Goal: Task Accomplishment & Management: Use online tool/utility

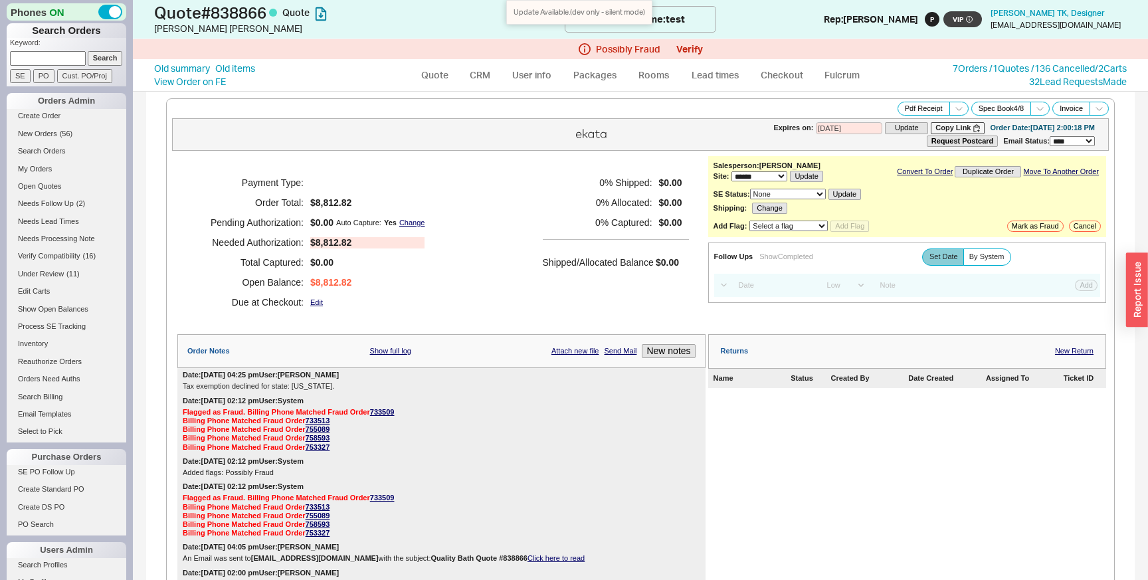
select select "*"
select select "LOW"
select select "3"
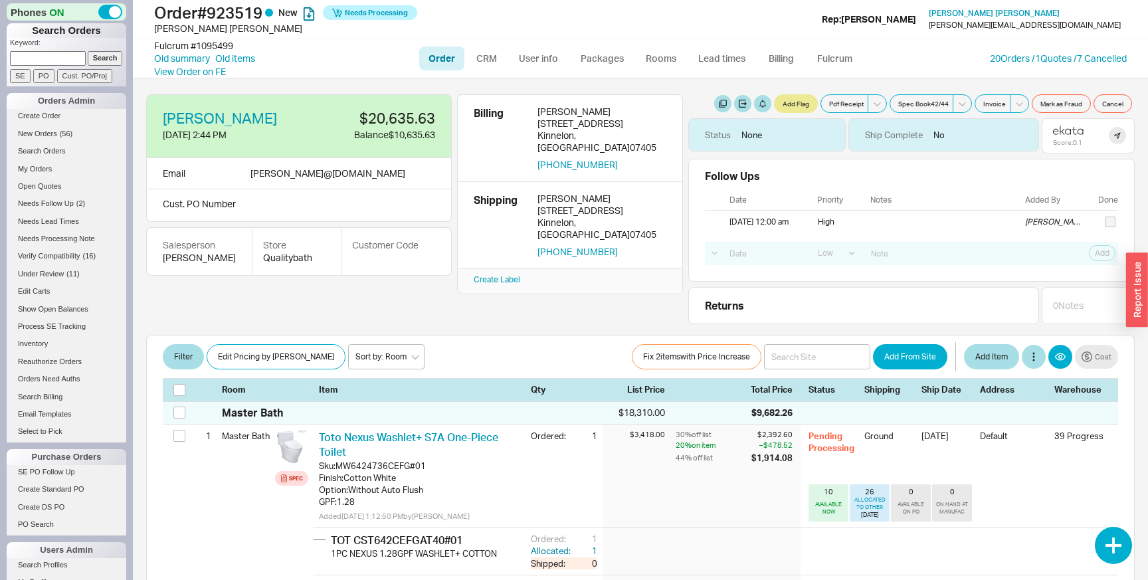
select select "LOW"
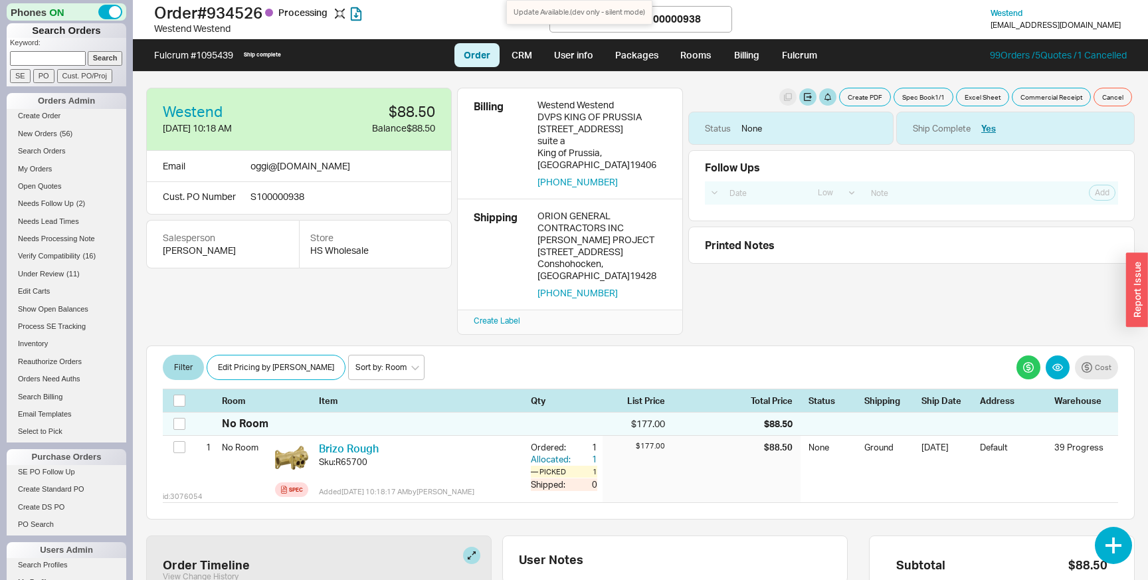
select select "LOW"
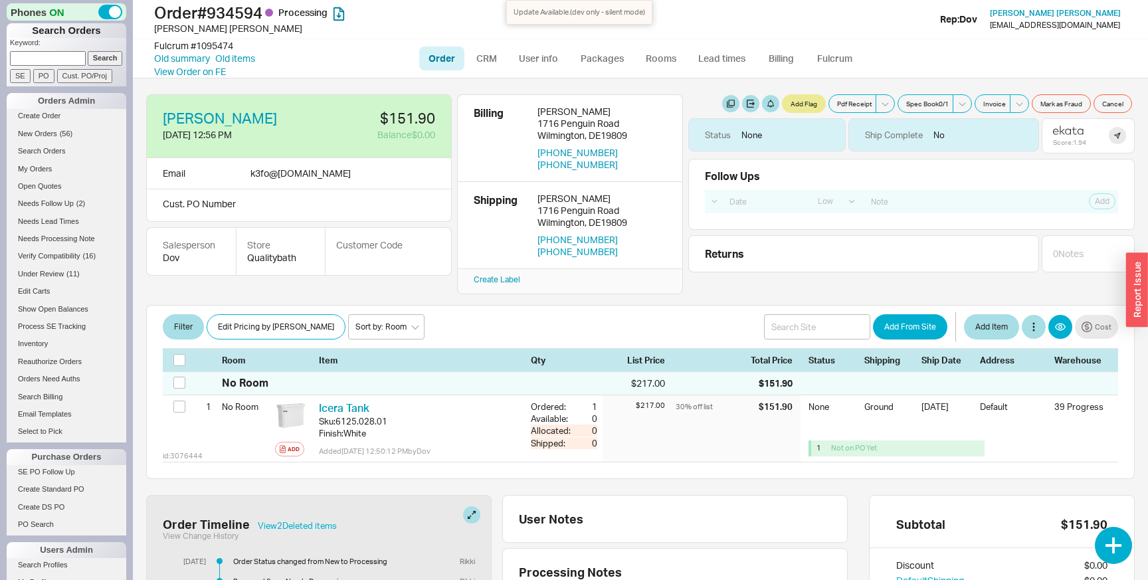
select select "LOW"
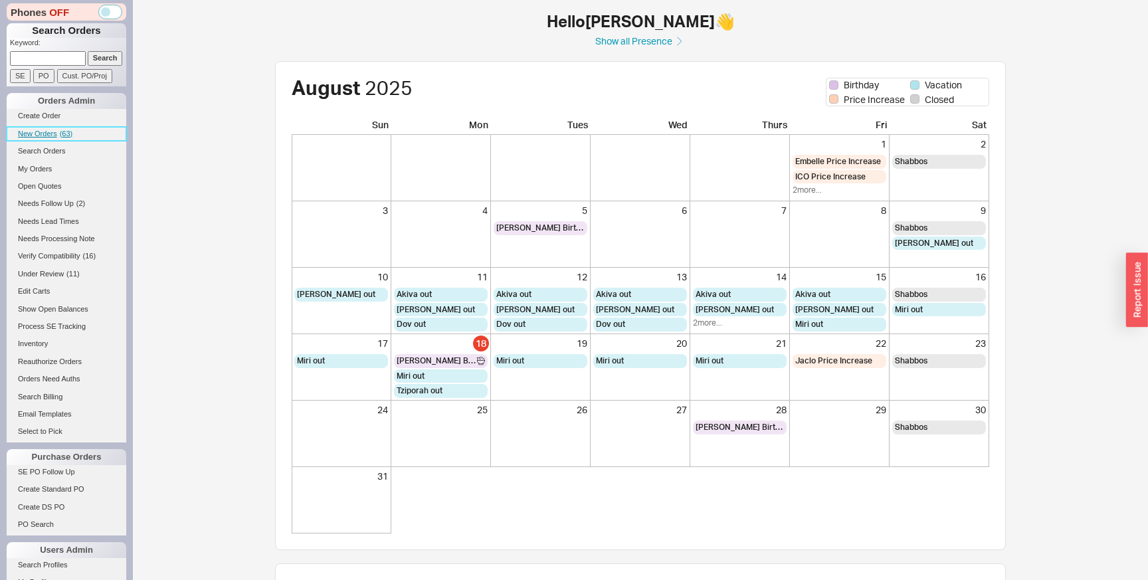
click at [54, 134] on span "New Orders" at bounding box center [37, 134] width 39 height 8
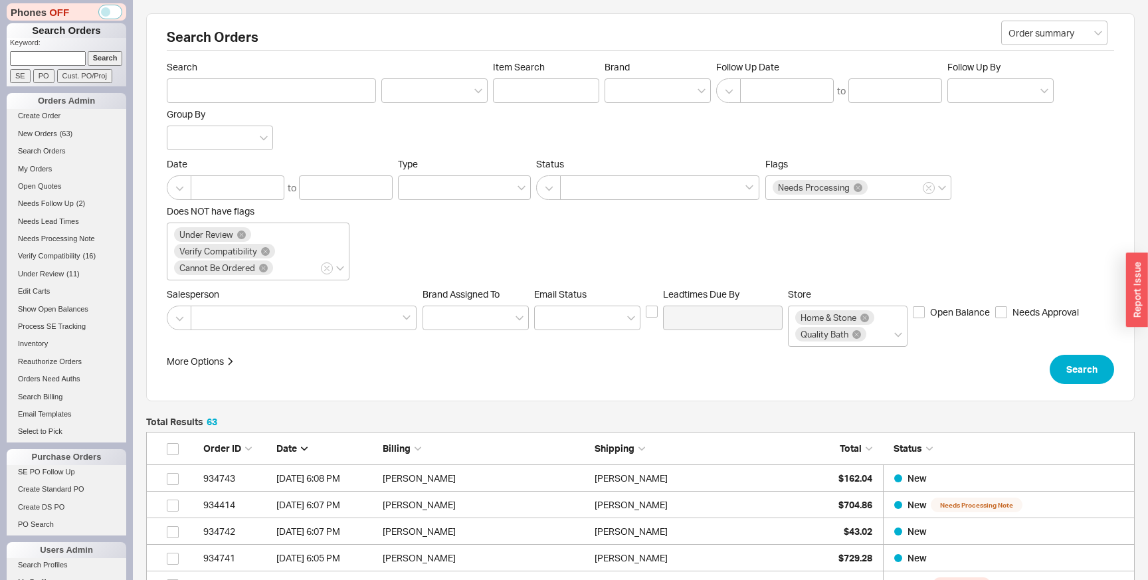
scroll to position [1734, 988]
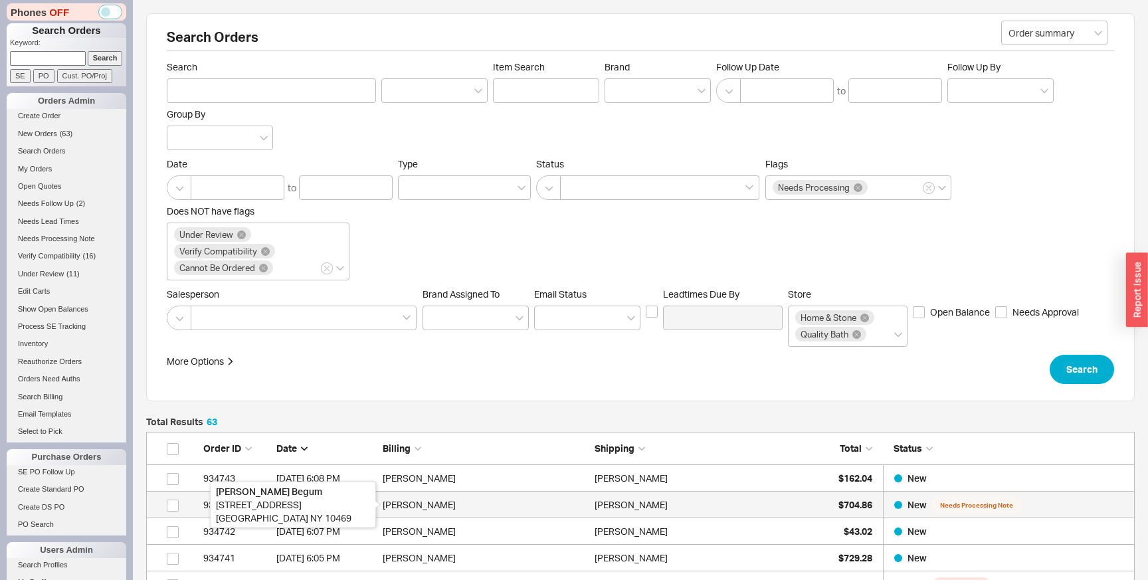
click at [479, 500] on div "[PERSON_NAME]" at bounding box center [485, 505] width 205 height 27
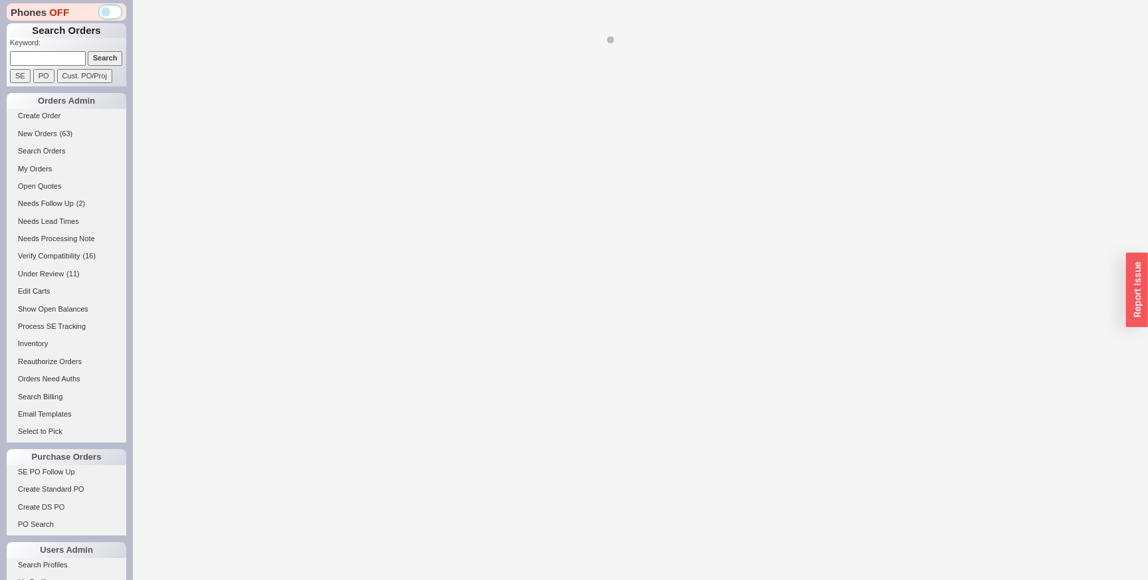
select select "LOW"
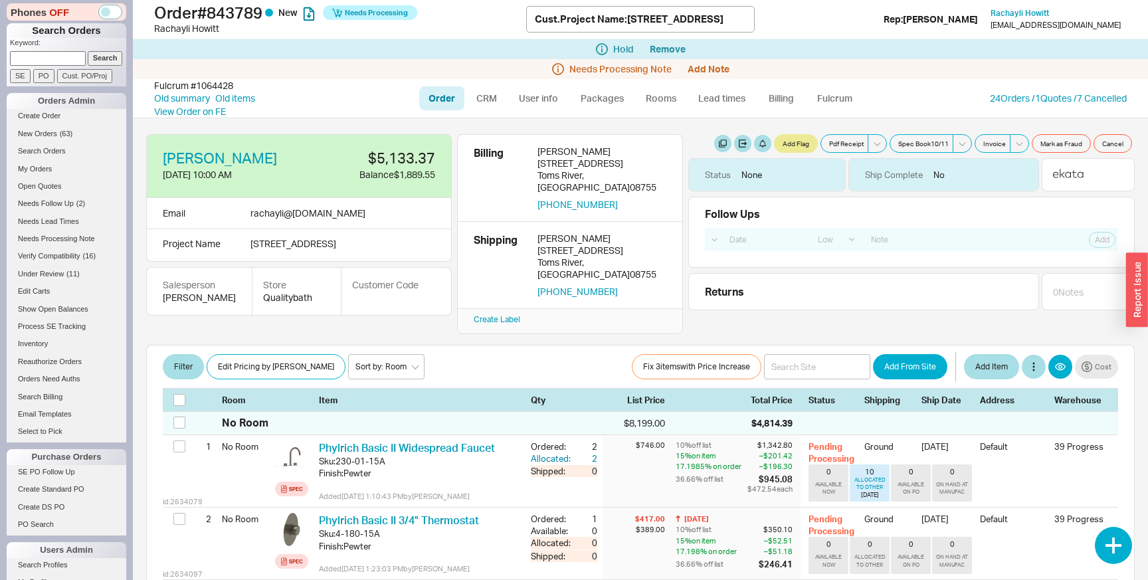
select select "LOW"
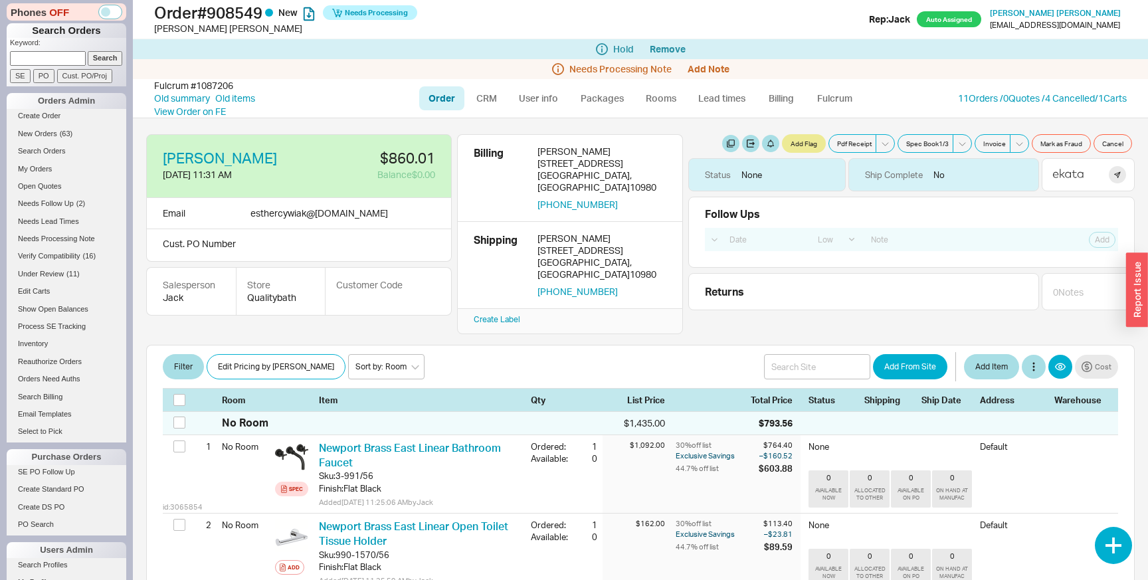
select select "LOW"
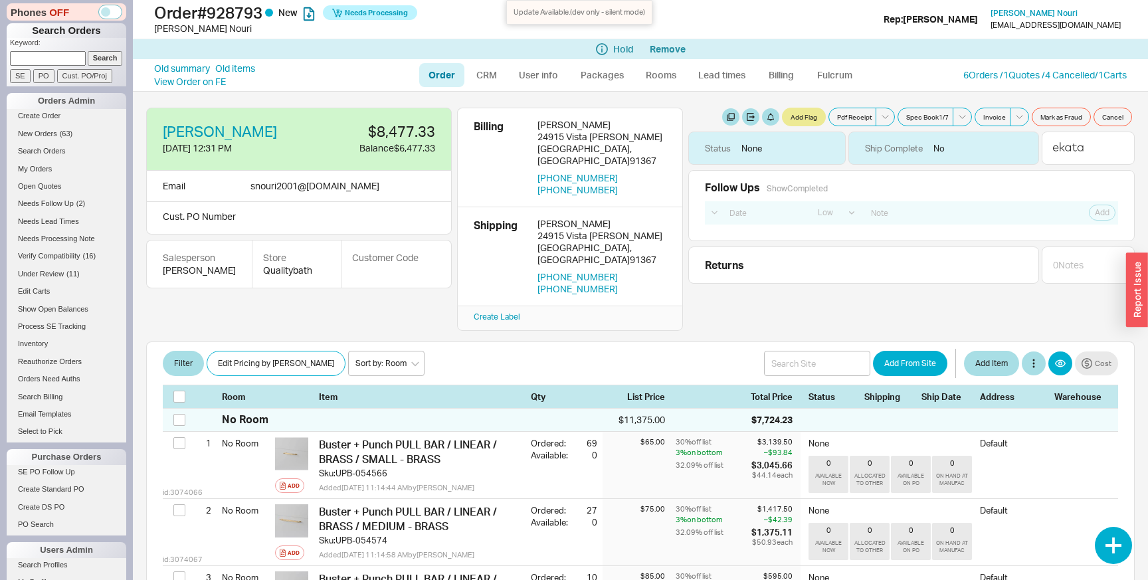
select select "LOW"
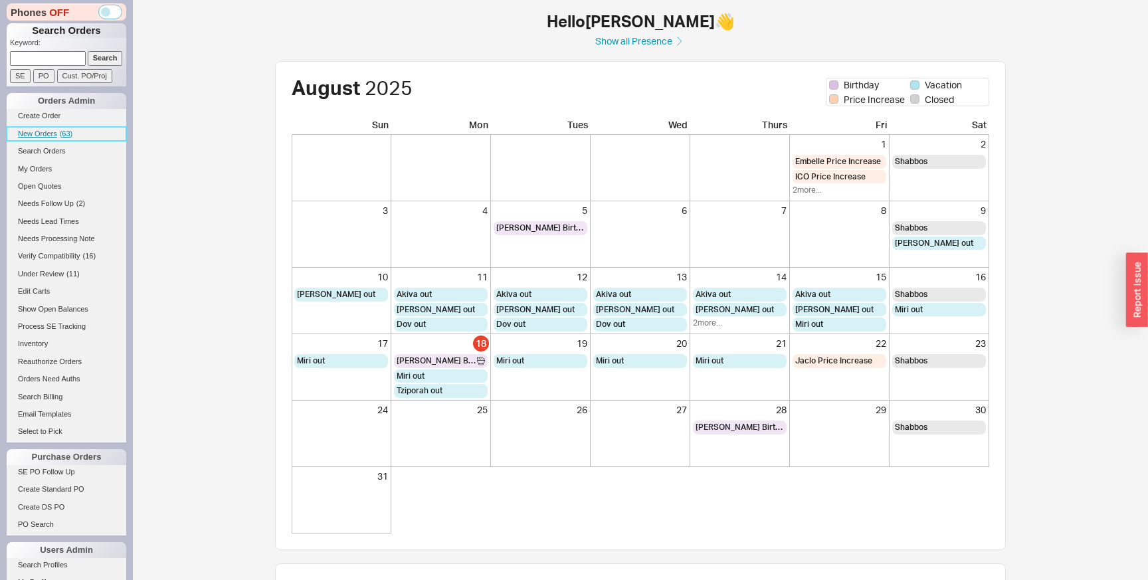
click at [45, 132] on span "New Orders" at bounding box center [37, 134] width 39 height 8
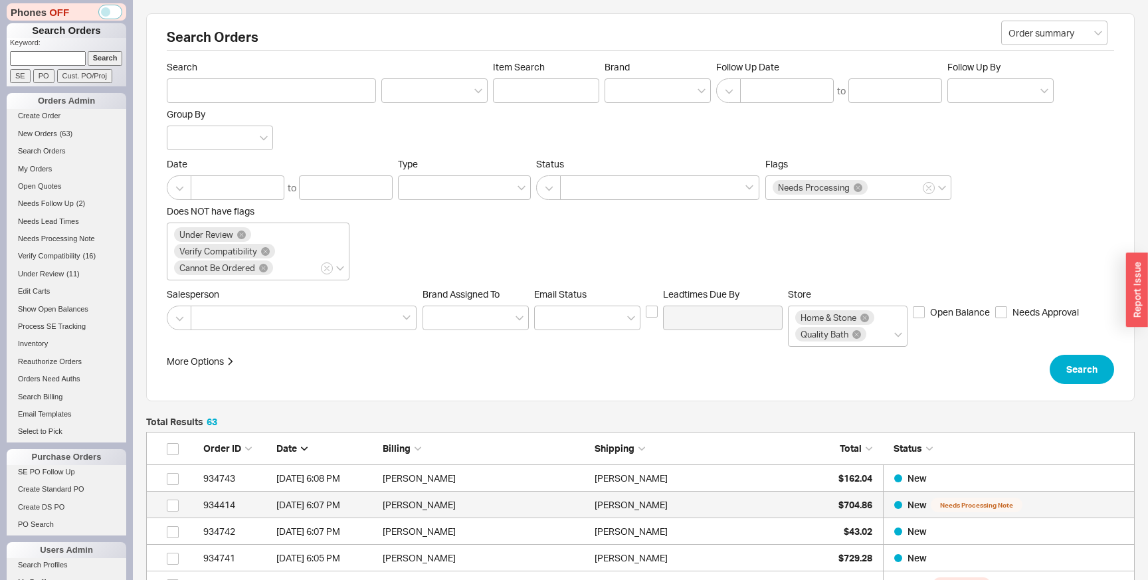
scroll to position [1734, 988]
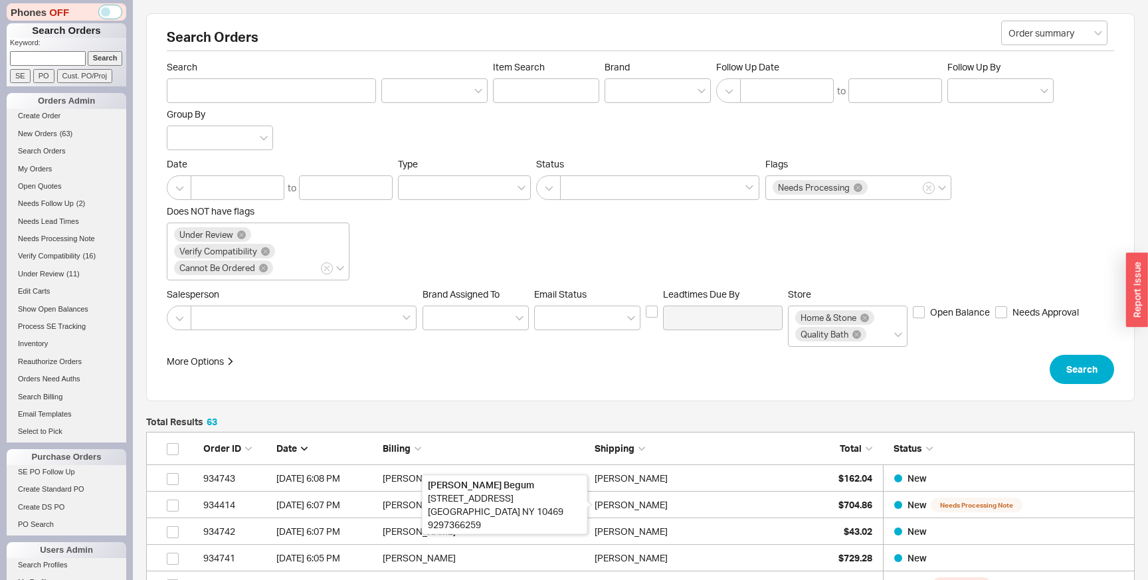
click at [583, 490] on div "Fatema Begum 2306 Laconia Ave Bronx NY 10469 9297366259" at bounding box center [505, 505] width 166 height 60
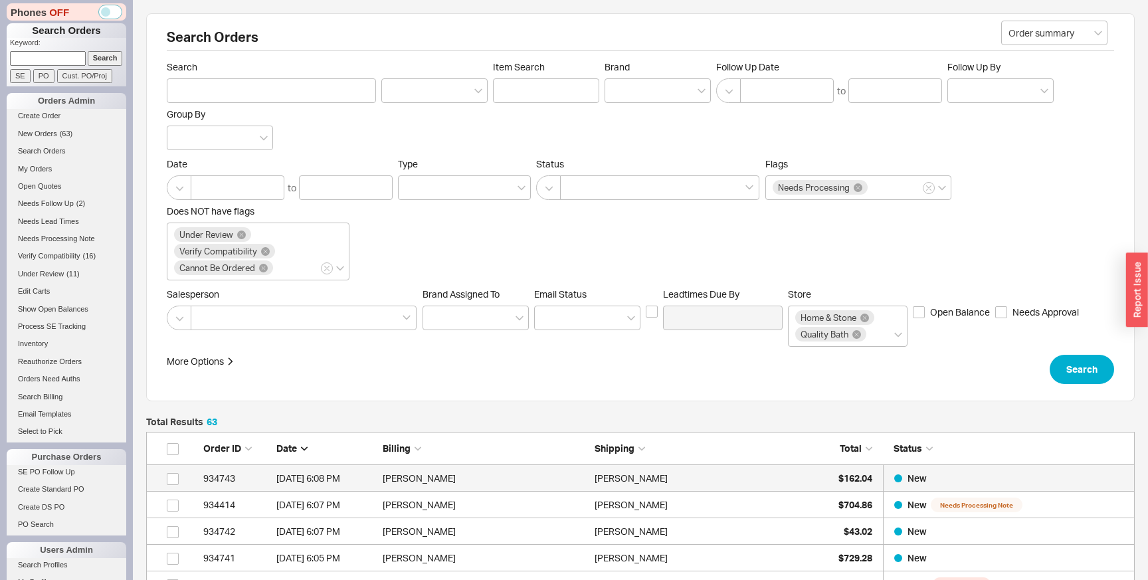
click at [649, 481] on div "Tien Bui" at bounding box center [697, 478] width 205 height 27
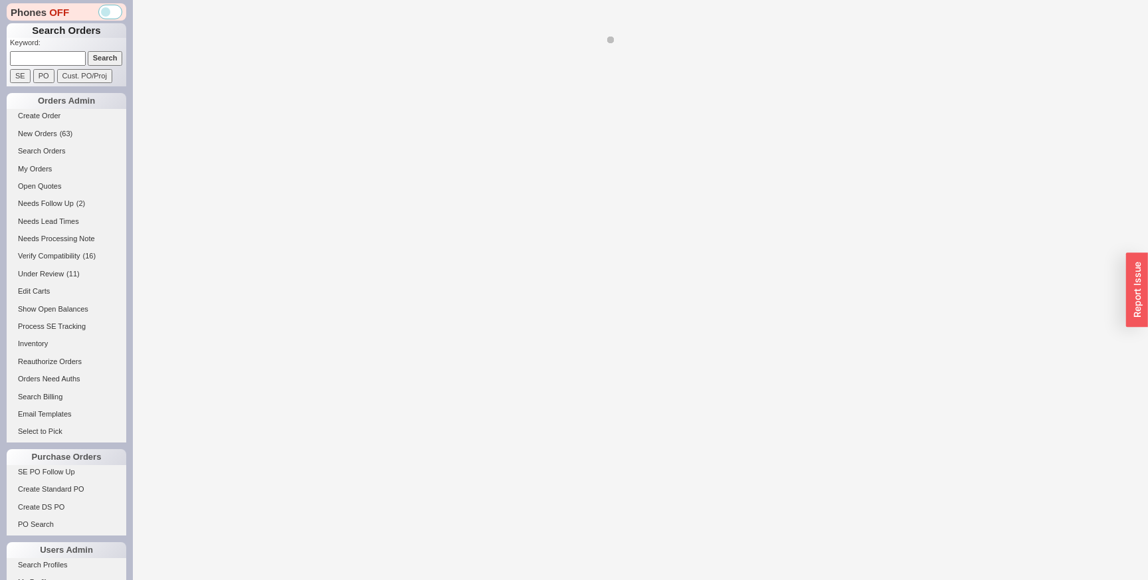
select select "LOW"
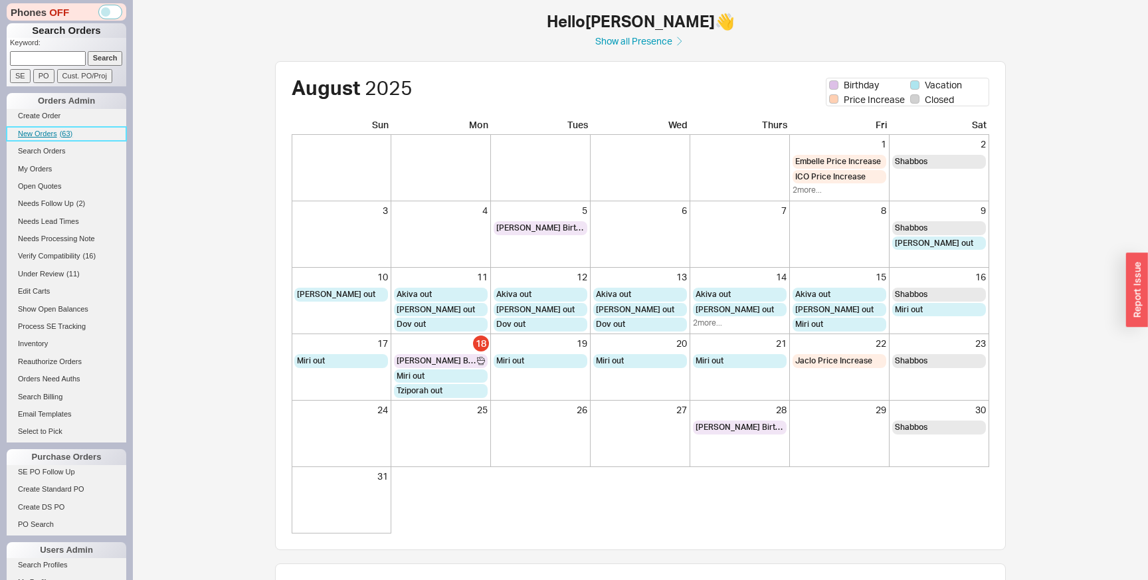
click at [60, 132] on span "( 63 )" at bounding box center [66, 134] width 13 height 8
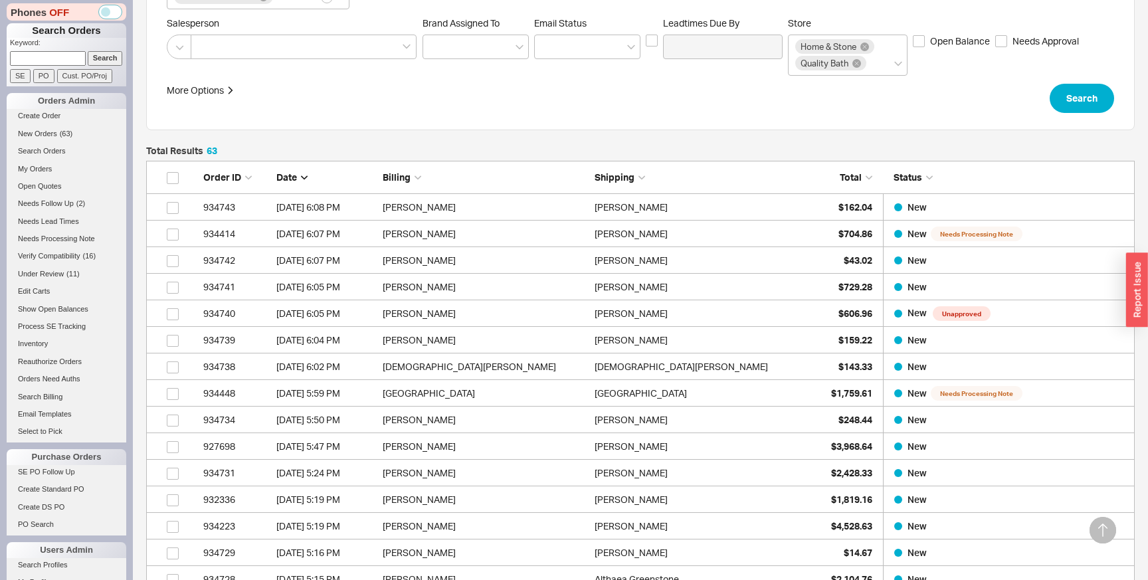
scroll to position [279, 0]
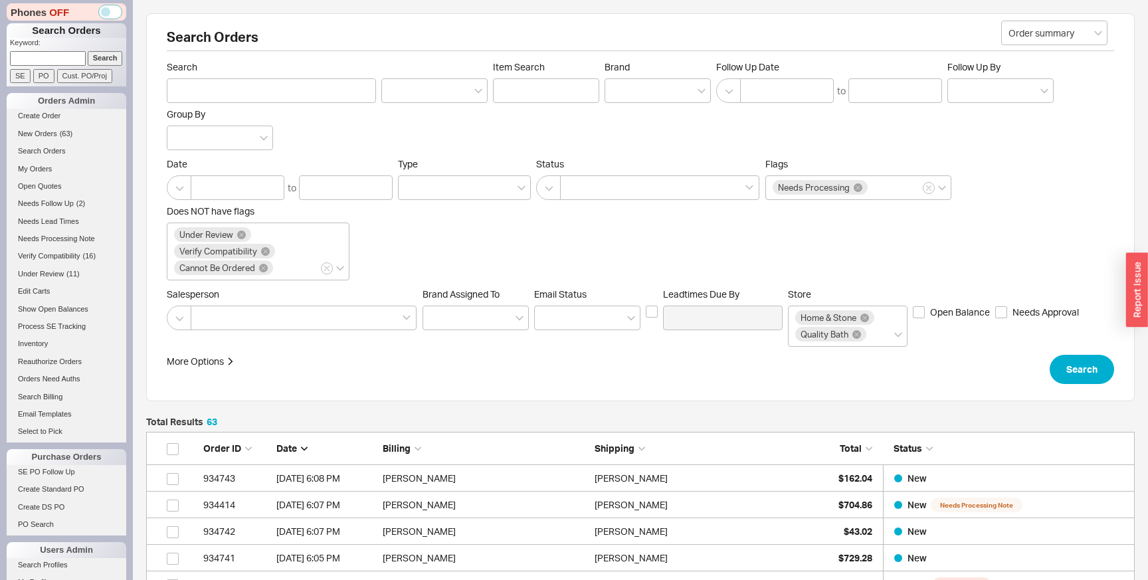
scroll to position [1734, 988]
click at [620, 91] on input "Brand" at bounding box center [616, 90] width 9 height 15
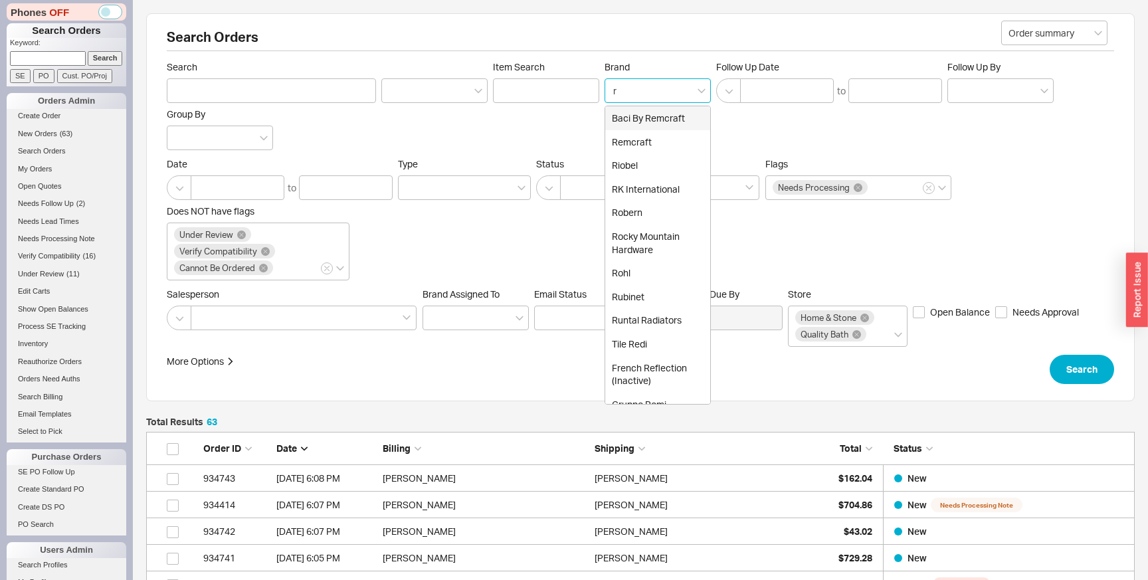
type input "ro"
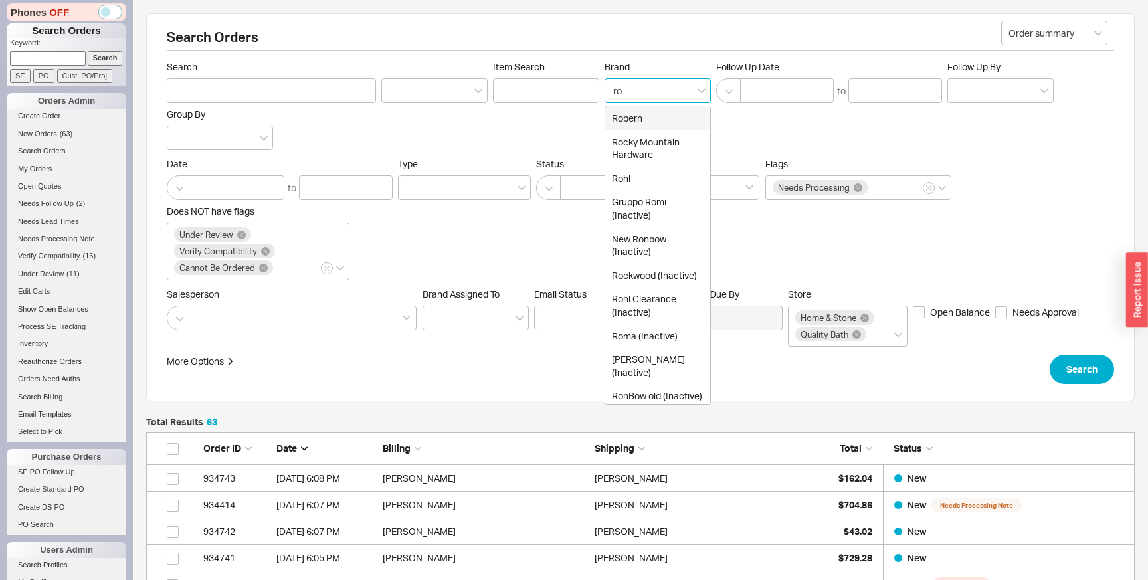
type input "Brand"
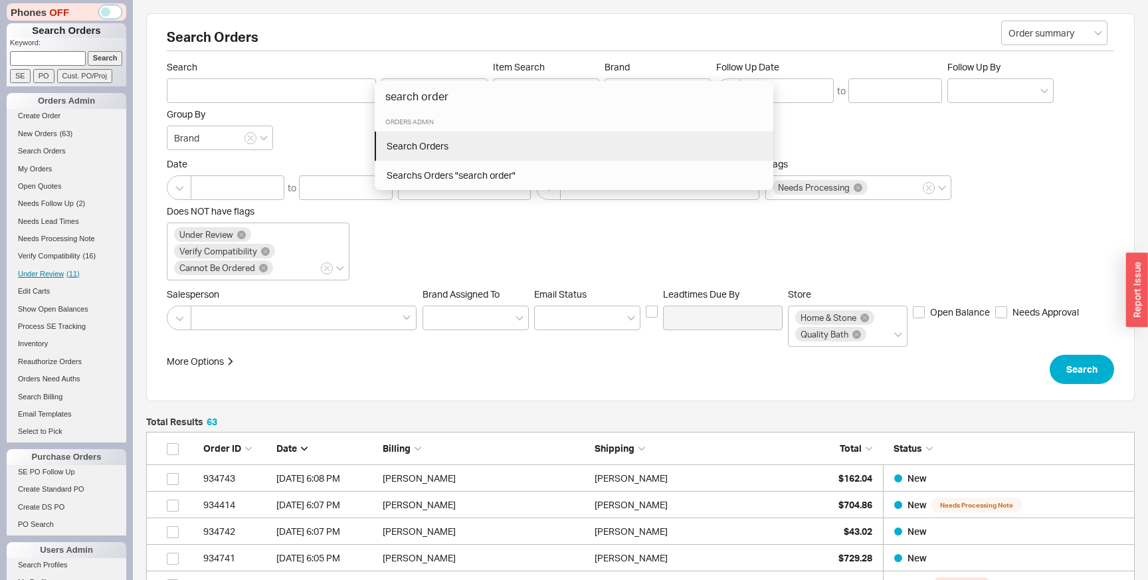
type input "search order"
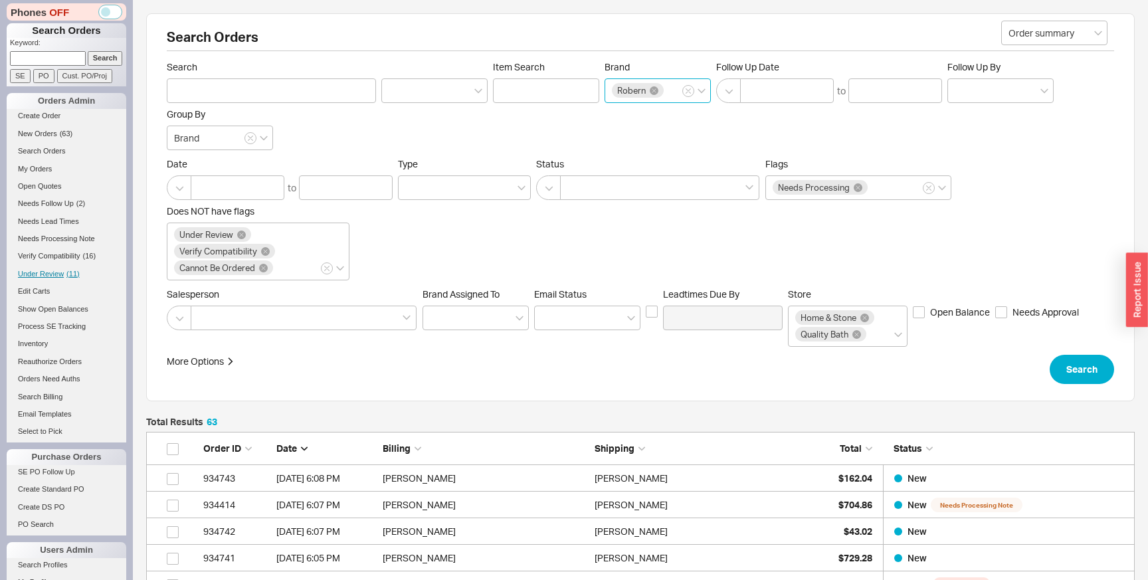
type input "07/18/2025"
type input "[DATE]"
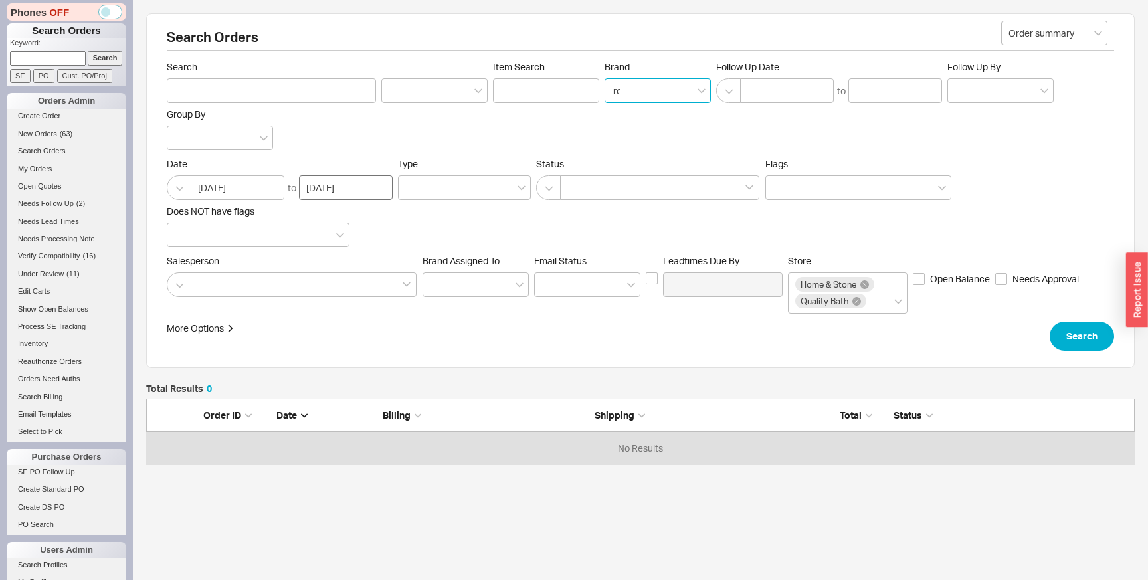
type input "roh"
type input "Brand"
click button "Search" at bounding box center [1082, 335] width 64 height 29
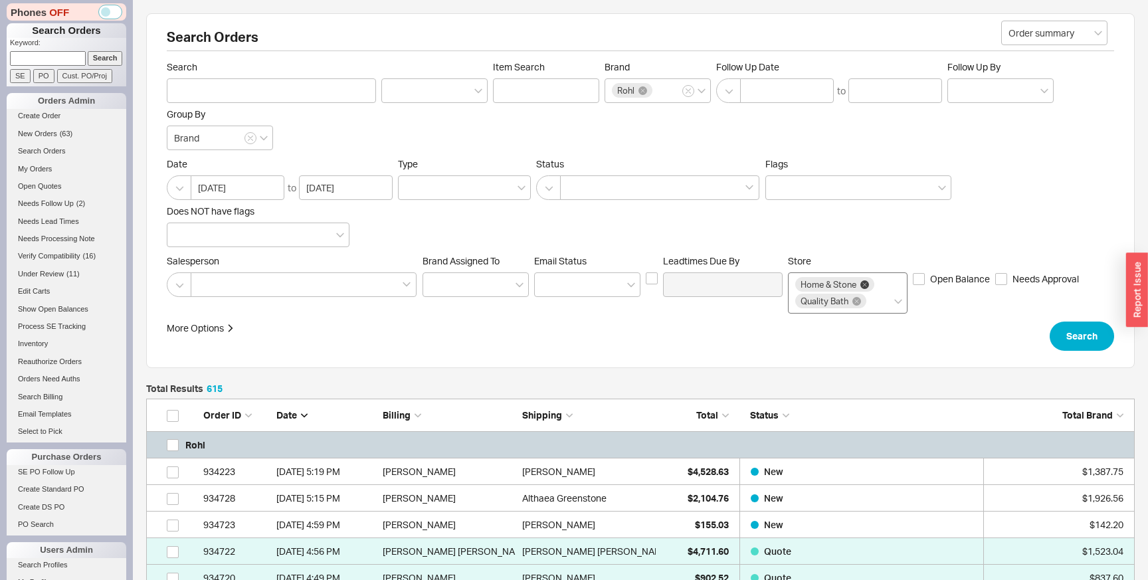
click at [867, 284] on icon at bounding box center [864, 284] width 9 height 9
click at [868, 294] on input "Store Home & Stone Quality Bath" at bounding box center [872, 301] width 9 height 15
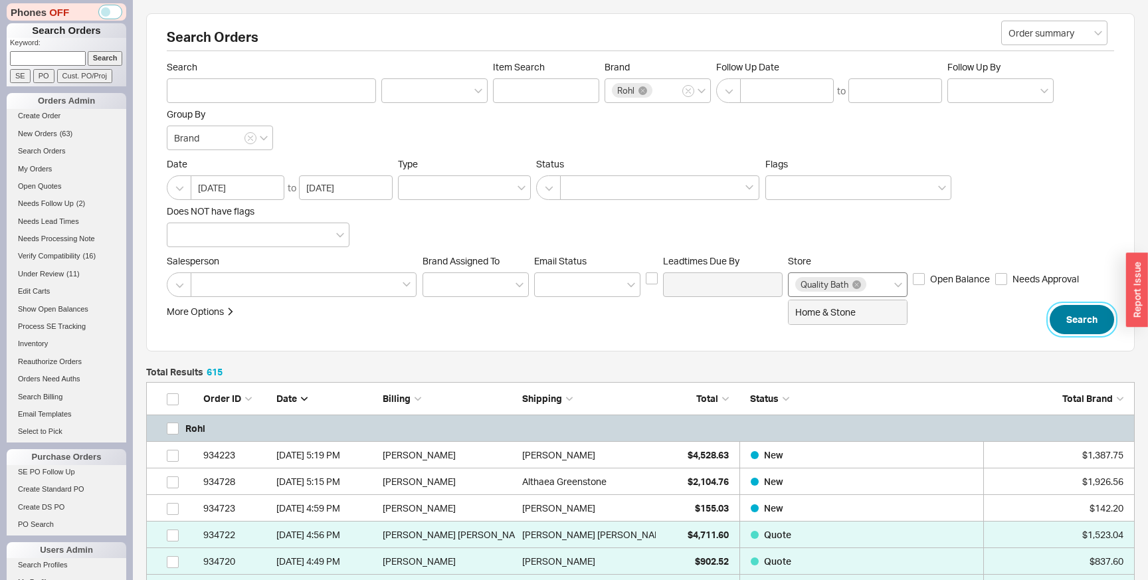
click at [1094, 325] on button "Search" at bounding box center [1082, 319] width 64 height 29
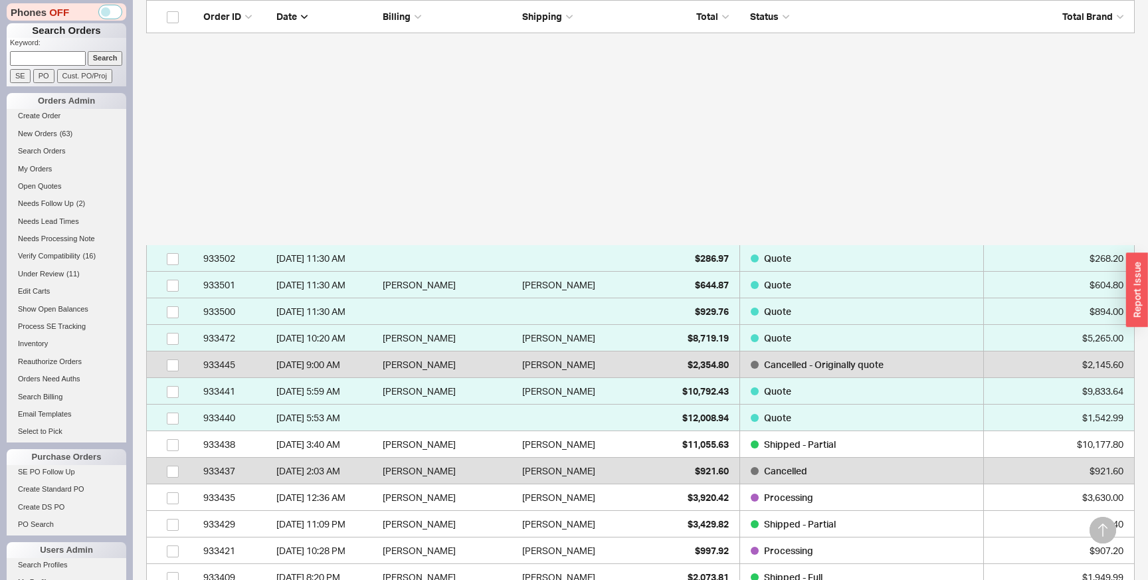
scroll to position [4095, 0]
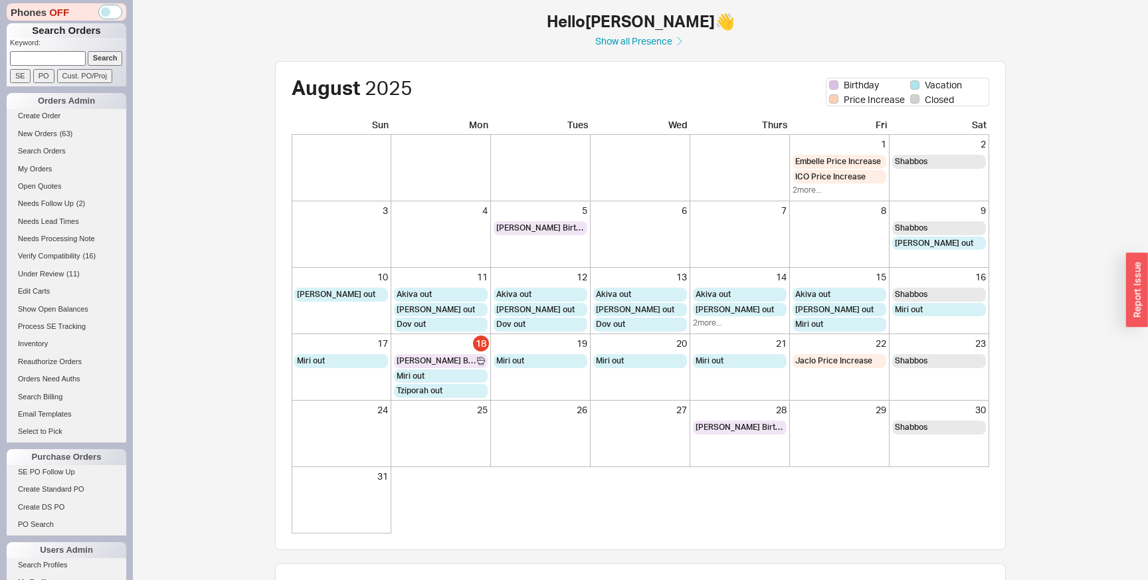
click at [648, 482] on html "Phones OFF Search Orders Keyword: Search SE PO Cust. PO/Proj Orders Admin Creat…" at bounding box center [574, 499] width 1148 height 999
